Goal: Task Accomplishment & Management: Use online tool/utility

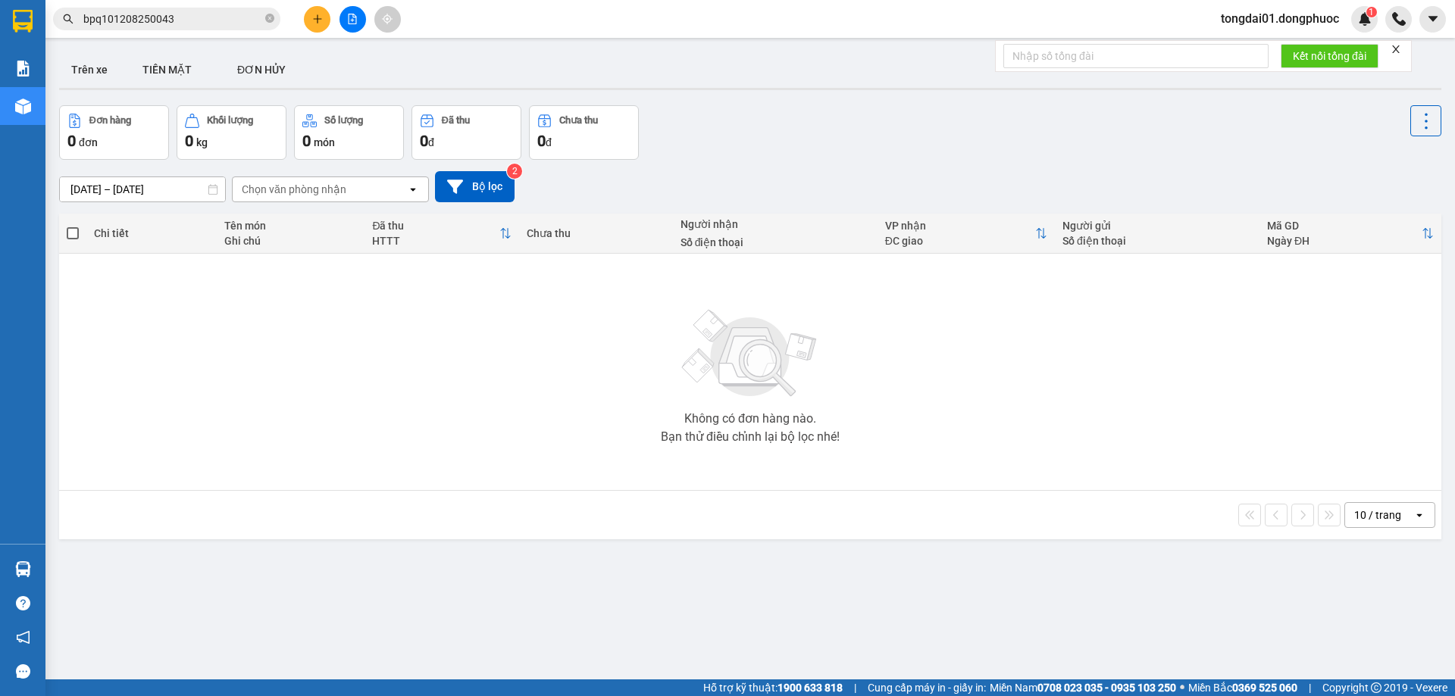
drag, startPoint x: 0, startPoint y: 0, endPoint x: 255, endPoint y: 18, distance: 256.0
click at [271, 21] on icon "close-circle" at bounding box center [269, 18] width 9 height 9
paste input "0934974526"
type input "0934974526"
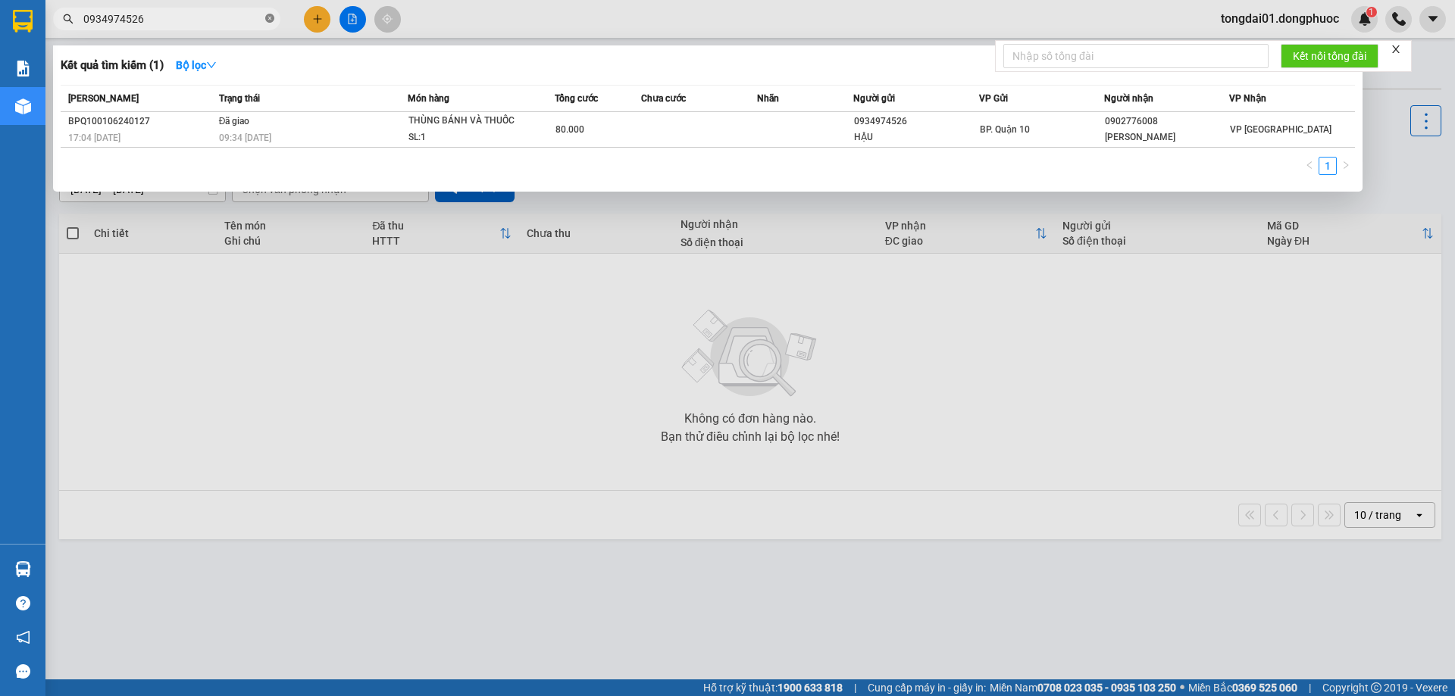
click at [267, 19] on icon "close-circle" at bounding box center [269, 18] width 9 height 9
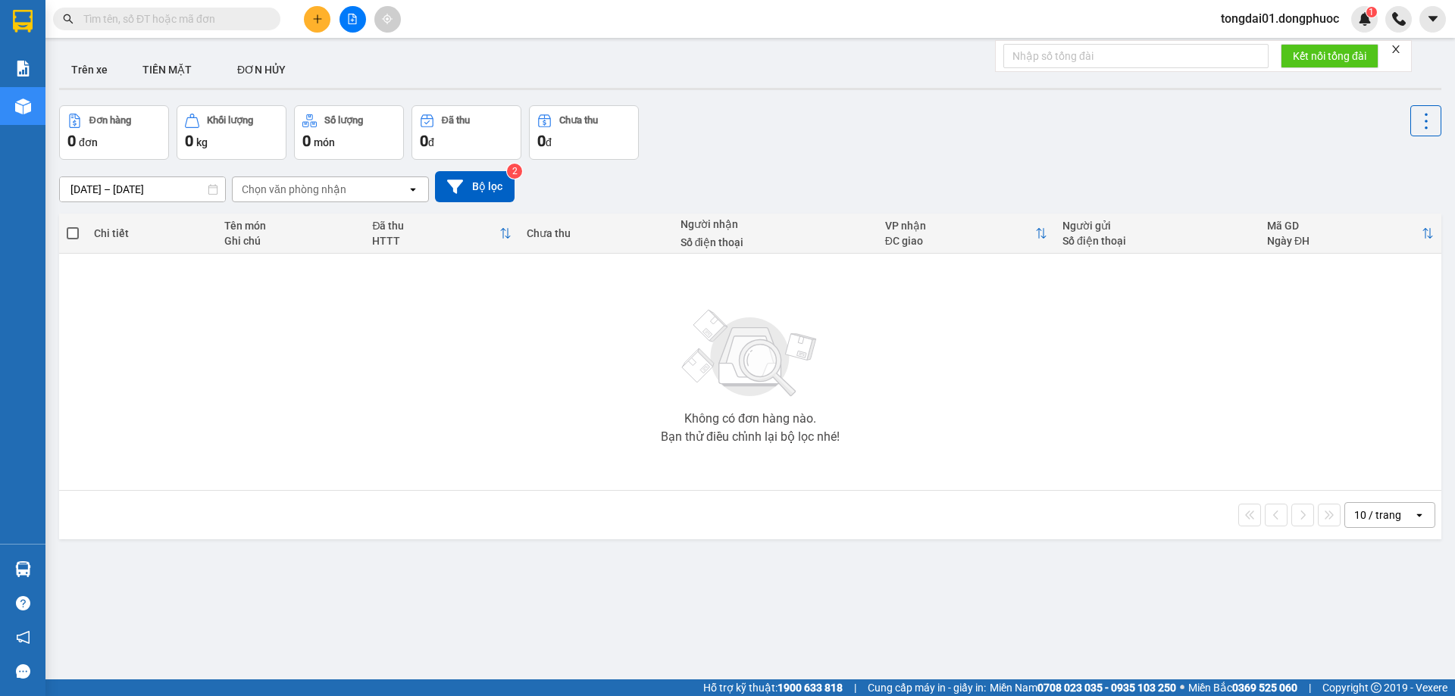
paste input "0983363739"
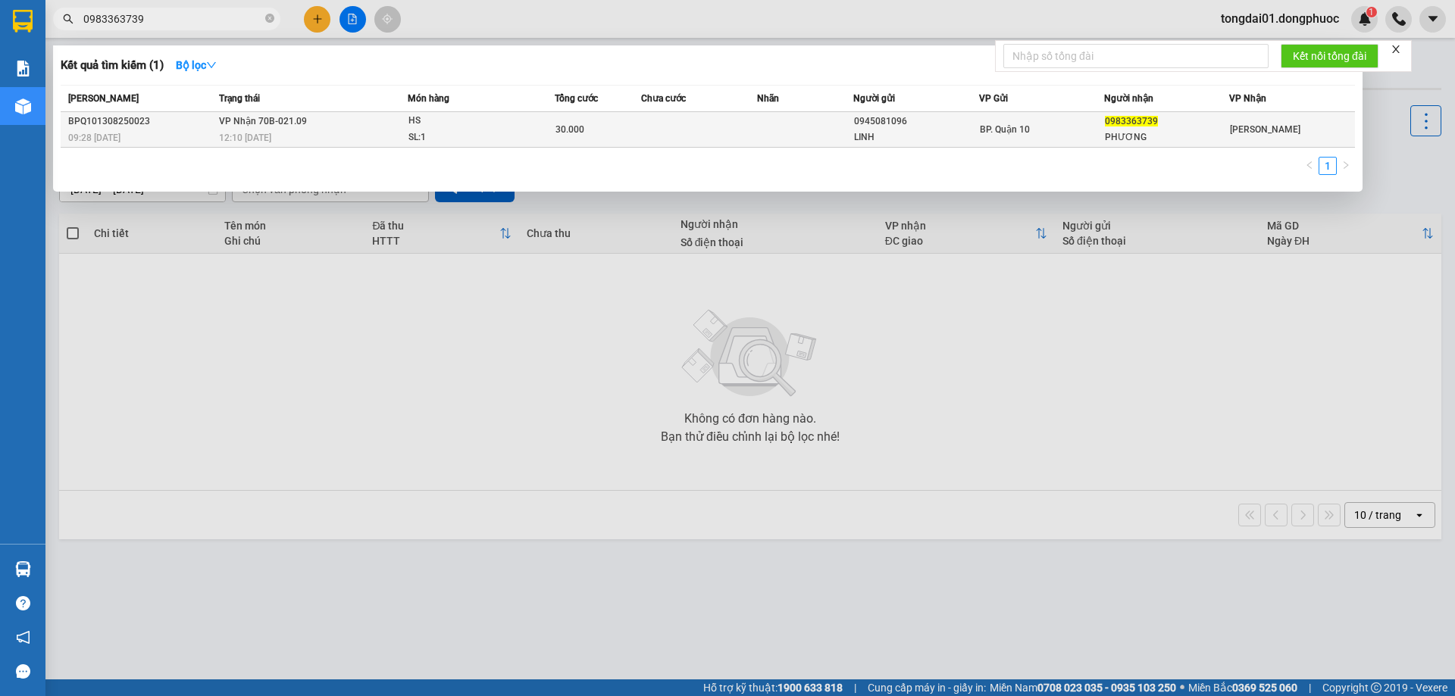
type input "0983363739"
click at [336, 129] on td "VP Nhận 70B-021.09 12:10 [DATE]" at bounding box center [311, 130] width 193 height 36
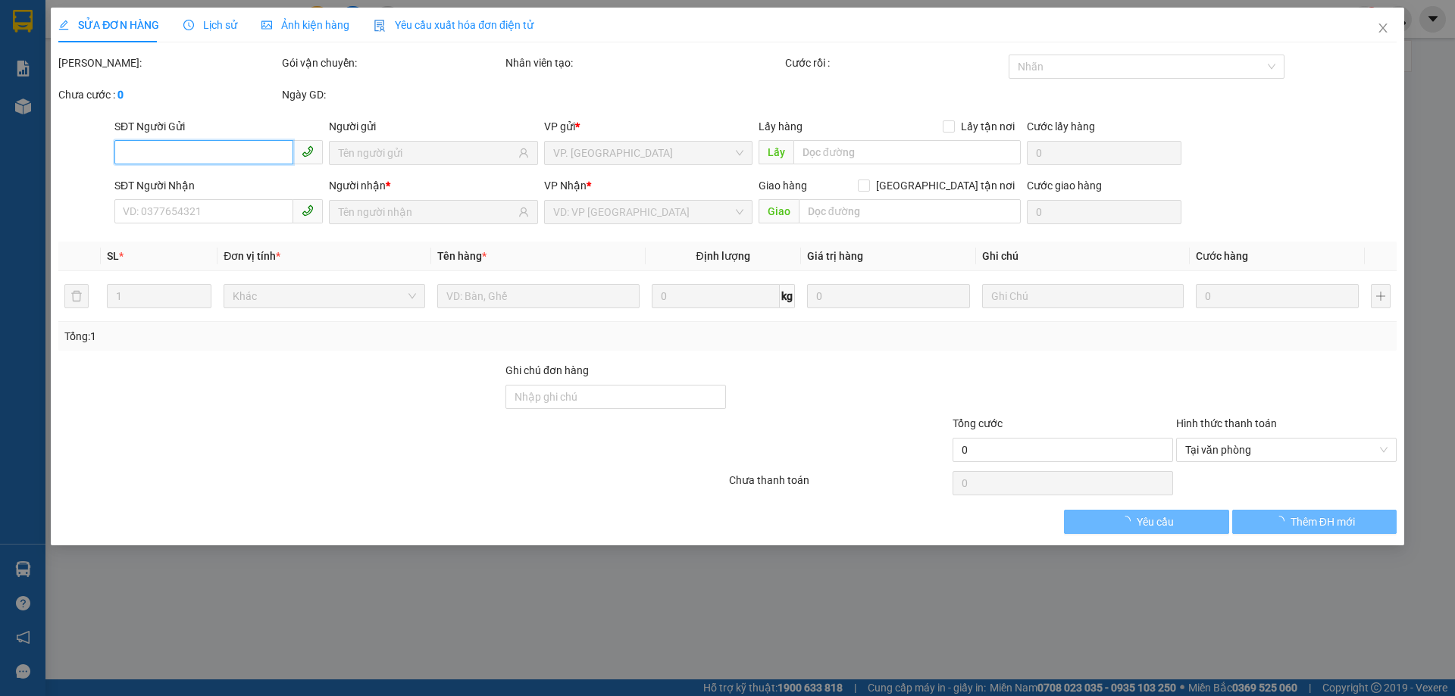
type input "0945081096"
type input "LINH"
type input "0983363739"
type input "PHƯƠNG"
type input "30.000"
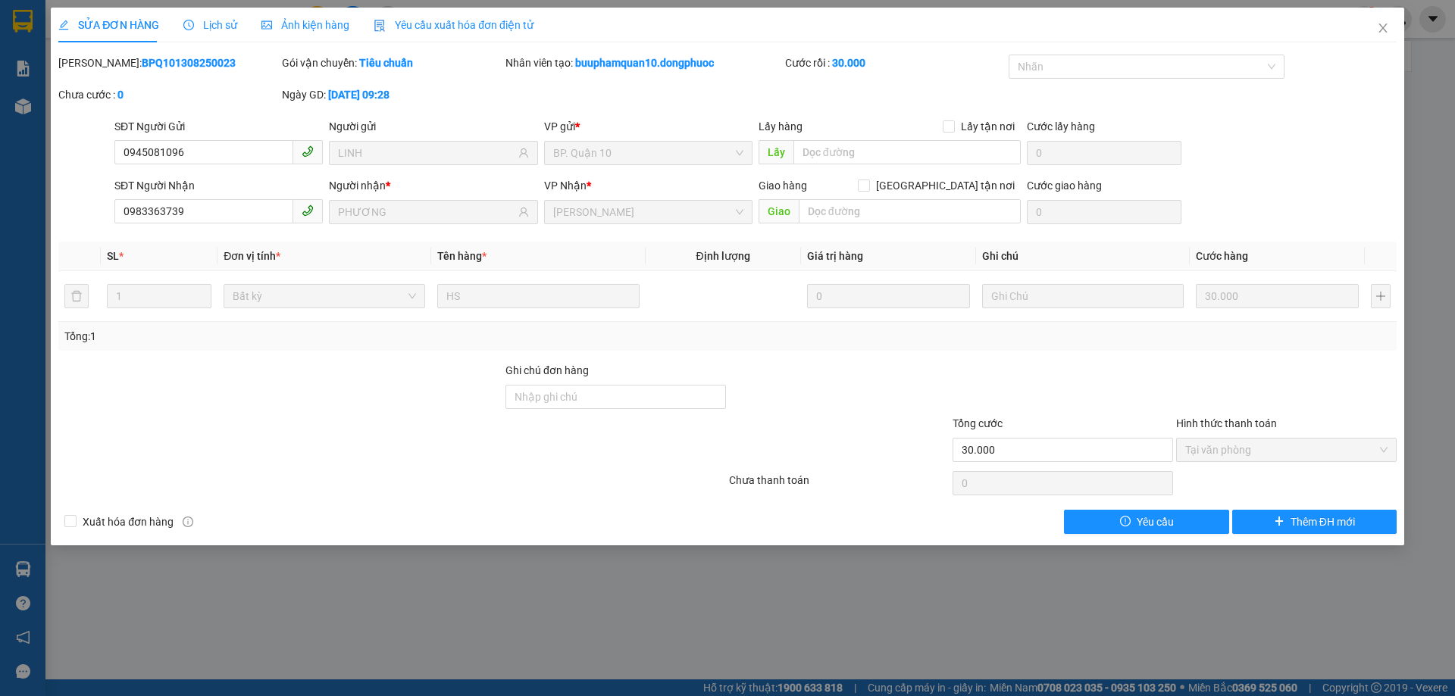
click at [215, 17] on div "Lịch sử" at bounding box center [210, 25] width 54 height 17
